Goal: Transaction & Acquisition: Purchase product/service

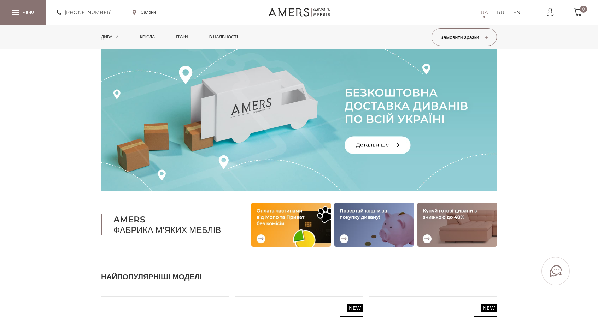
click at [117, 33] on link "Дивани" at bounding box center [110, 37] width 28 height 25
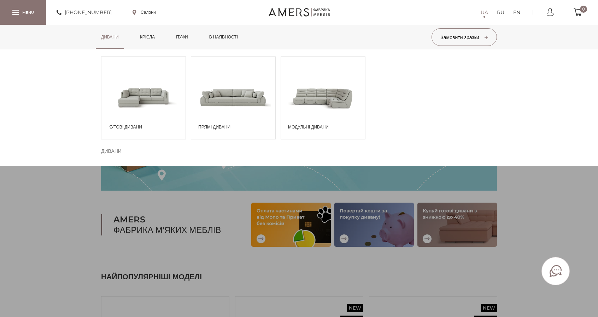
click at [333, 95] on span at bounding box center [323, 97] width 84 height 49
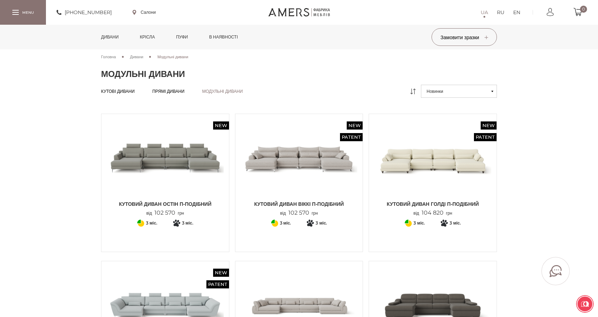
click at [305, 156] on img at bounding box center [299, 158] width 117 height 78
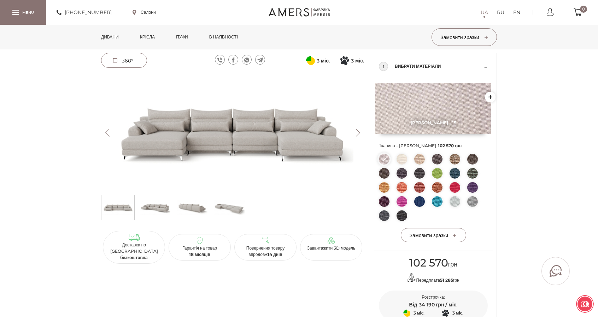
scroll to position [35, 0]
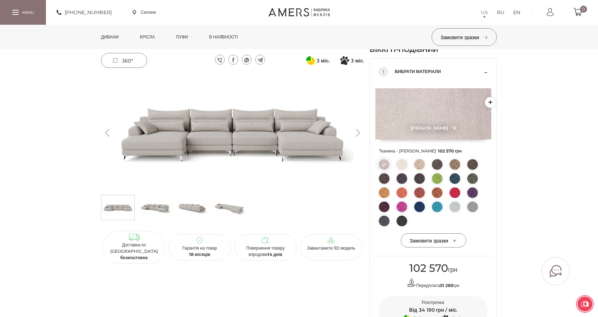
click at [422, 165] on img at bounding box center [419, 164] width 11 height 11
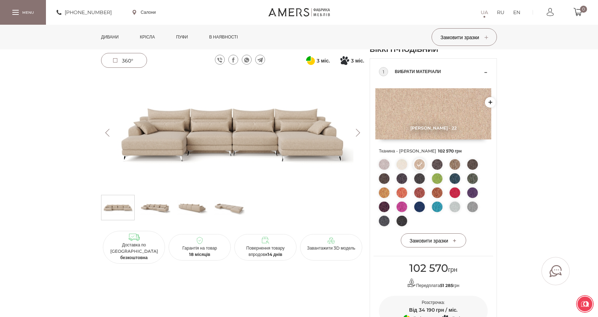
click at [384, 165] on img at bounding box center [384, 164] width 11 height 11
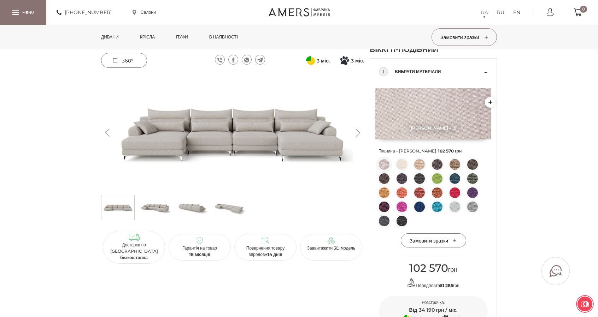
click at [254, 129] on img at bounding box center [232, 132] width 263 height 117
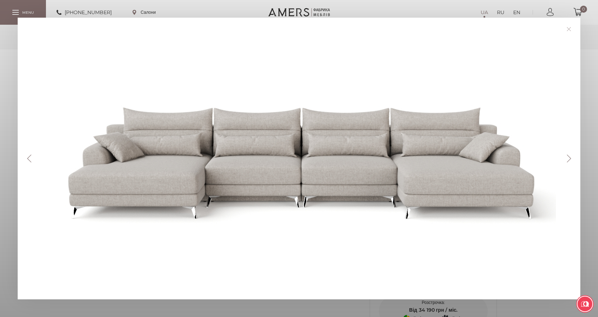
drag, startPoint x: 254, startPoint y: 129, endPoint x: 513, endPoint y: 58, distance: 268.4
click at [513, 58] on div at bounding box center [301, 158] width 533 height 247
click at [354, 8] on div "Previous Next" at bounding box center [299, 158] width 598 height 317
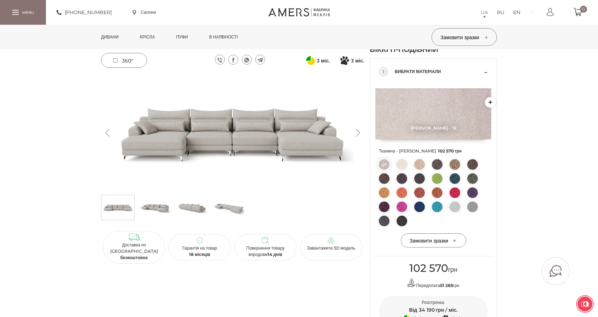
drag, startPoint x: 404, startPoint y: 268, endPoint x: 459, endPoint y: 265, distance: 55.5
click at [458, 266] on div "102 570 грн" at bounding box center [433, 268] width 109 height 13
click at [529, 159] on div "Кутовий диван ВІККІ П-подібний new Patent 102 570 грн Передплата 51 285 грн 3 м…" at bounding box center [299, 197] width 598 height 327
click at [299, 147] on img at bounding box center [232, 132] width 263 height 117
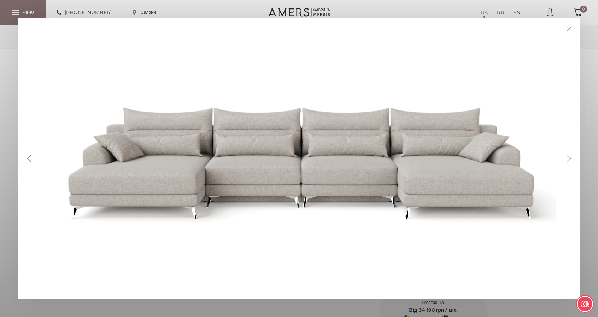
click at [568, 27] on link at bounding box center [568, 29] width 11 height 11
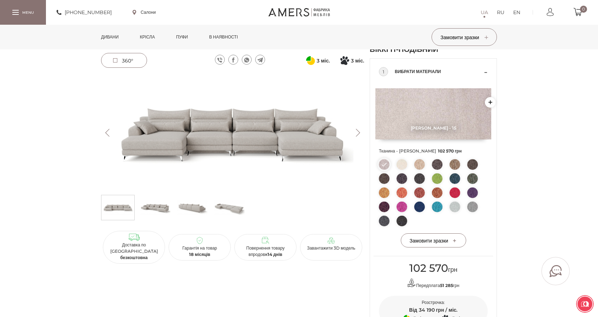
click at [100, 35] on link "Дивани" at bounding box center [110, 37] width 28 height 25
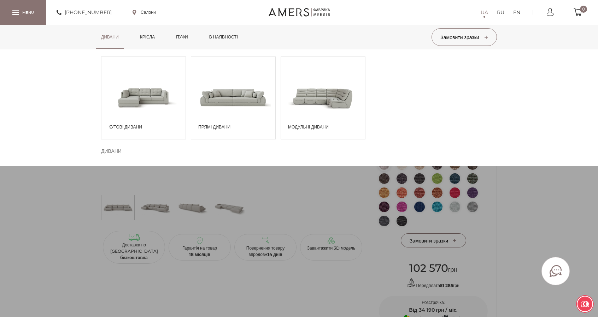
click at [139, 95] on span at bounding box center [143, 97] width 84 height 49
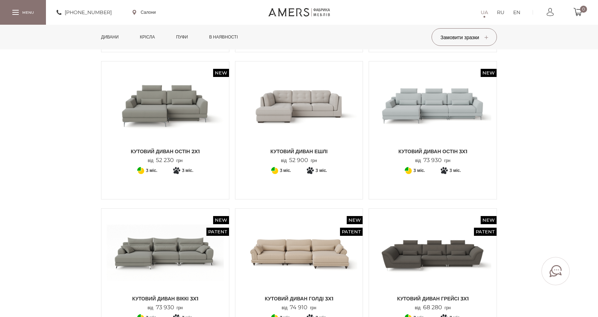
scroll to position [566, 0]
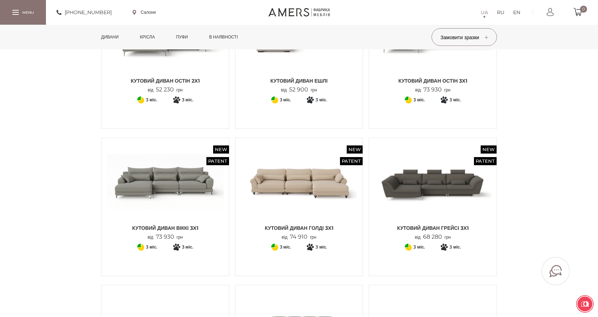
click at [188, 177] on img at bounding box center [165, 183] width 117 height 78
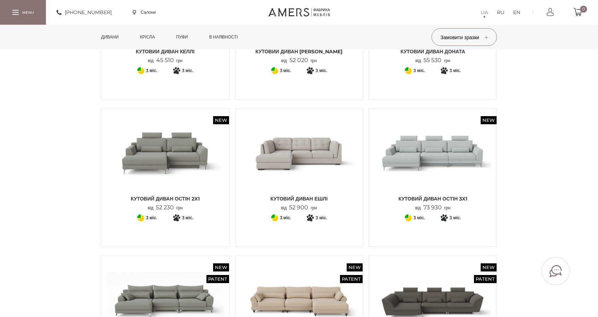
scroll to position [566, 0]
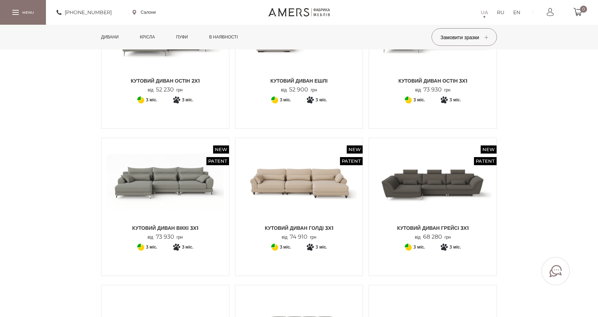
click at [161, 196] on img at bounding box center [165, 183] width 117 height 78
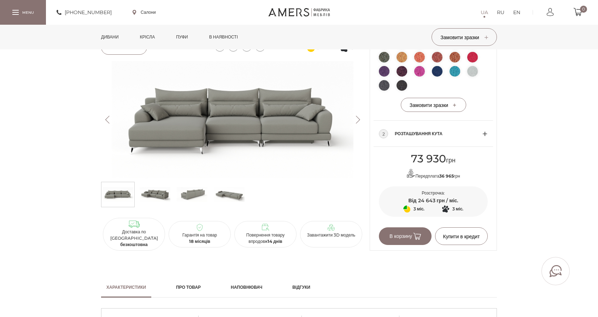
scroll to position [177, 0]
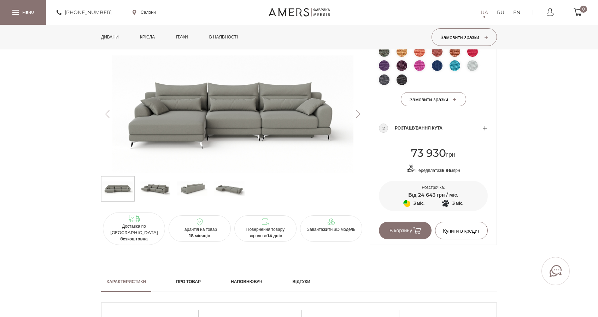
click at [476, 126] on span "Розташування кута" at bounding box center [439, 128] width 88 height 8
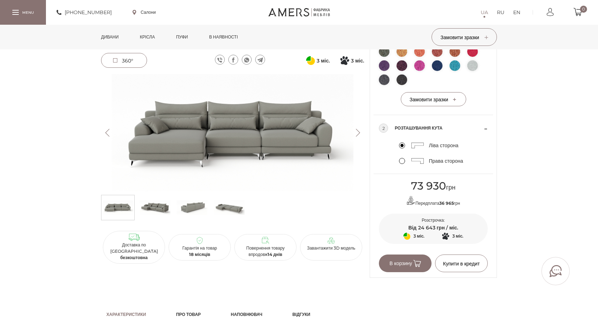
click at [403, 160] on label "Права сторона" at bounding box center [431, 161] width 64 height 6
click at [0, 0] on input "Права сторона" at bounding box center [0, 0] width 0 height 0
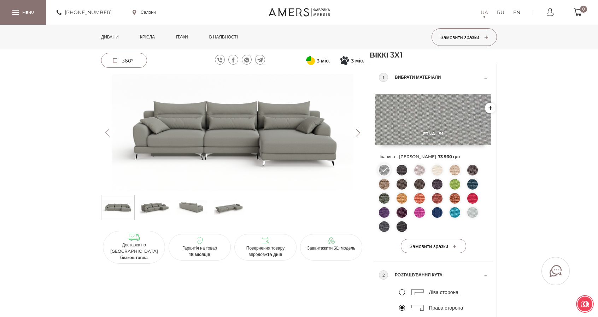
scroll to position [35, 0]
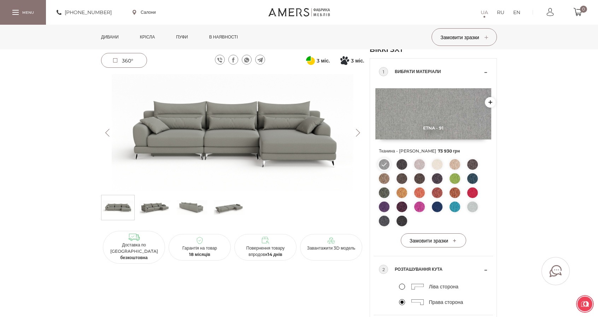
click at [250, 128] on img at bounding box center [232, 132] width 263 height 117
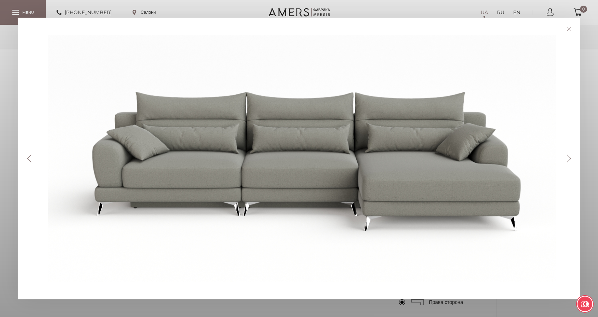
click at [430, 5] on div "Previous Next" at bounding box center [299, 158] width 598 height 317
